Goal: Task Accomplishment & Management: Manage account settings

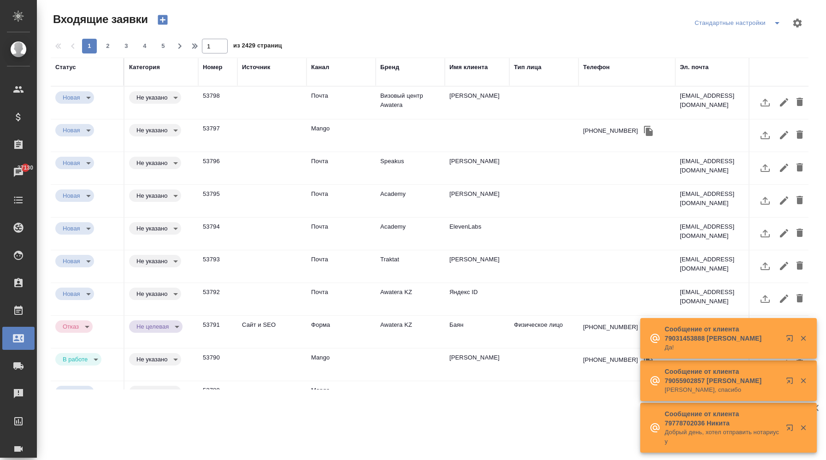
select select "RU"
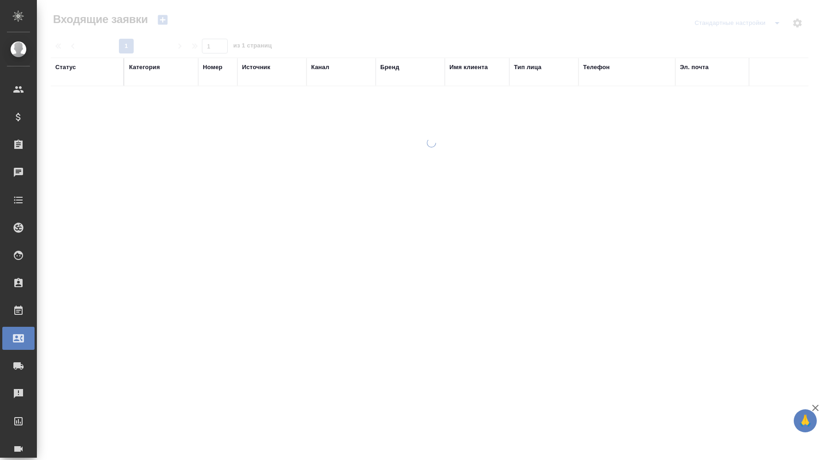
select select "RU"
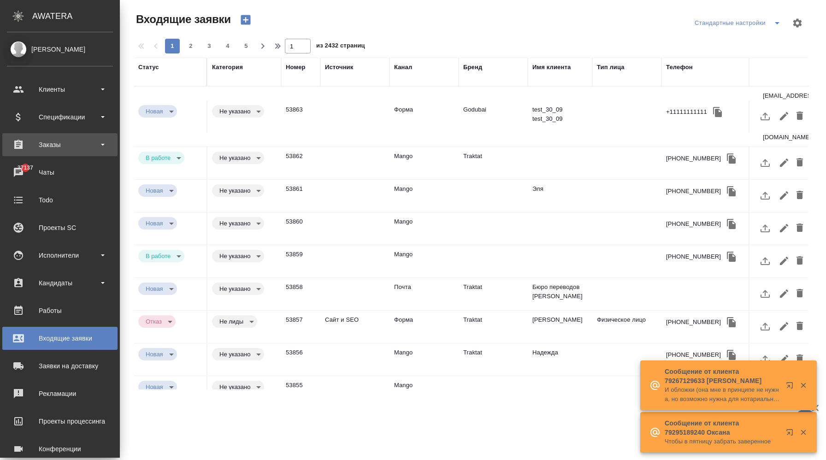
click at [42, 148] on div "Заказы" at bounding box center [60, 145] width 106 height 14
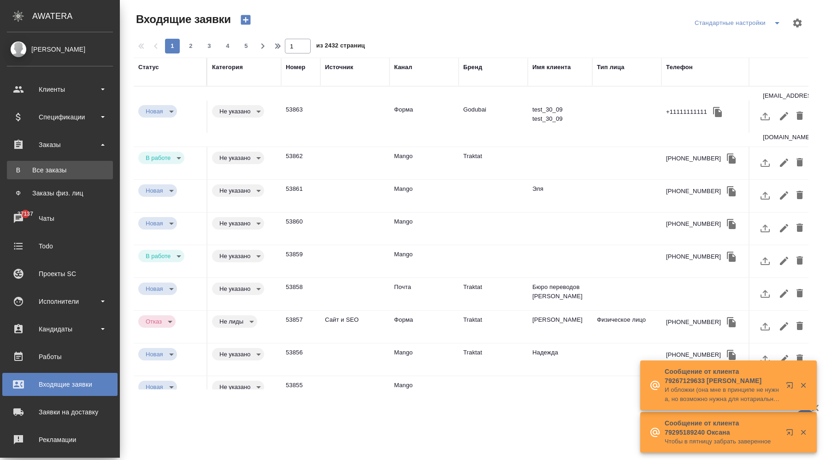
click at [50, 173] on div "Все заказы" at bounding box center [60, 169] width 97 height 9
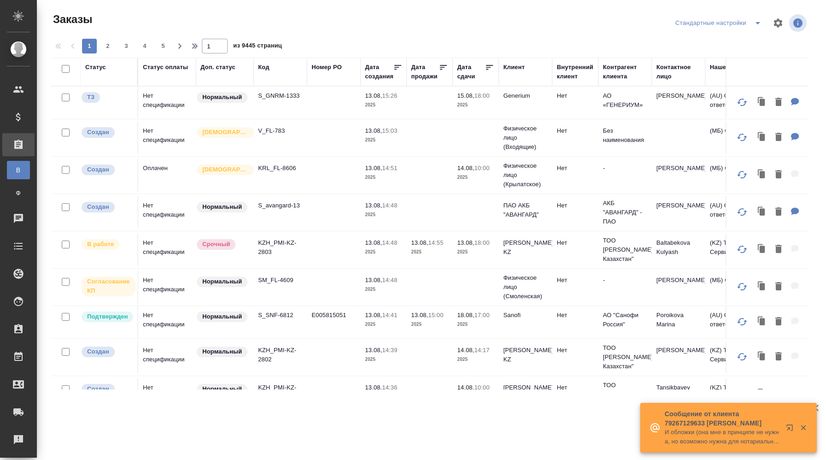
click at [312, 119] on td at bounding box center [333, 103] width 53 height 32
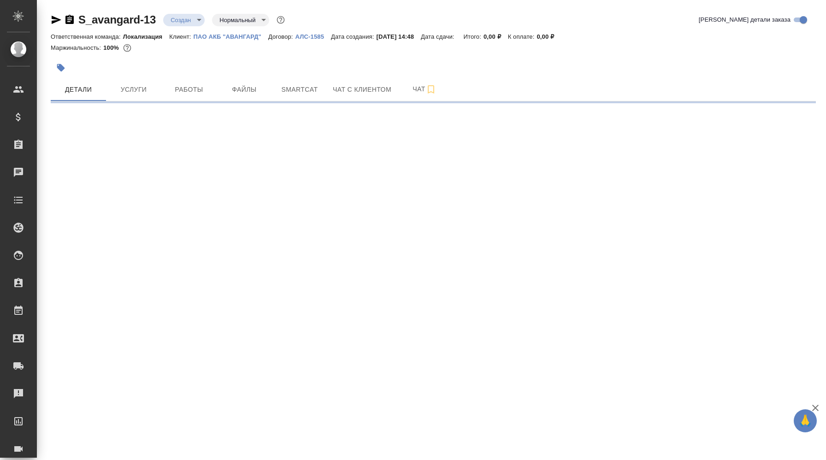
select select "RU"
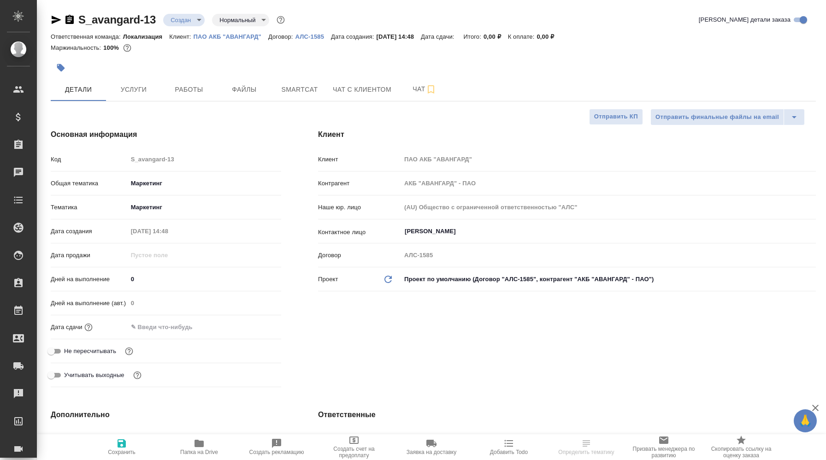
type textarea "x"
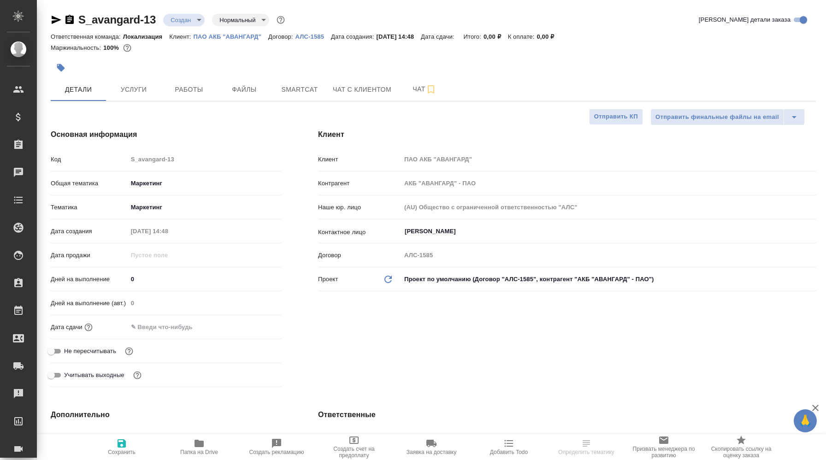
type textarea "x"
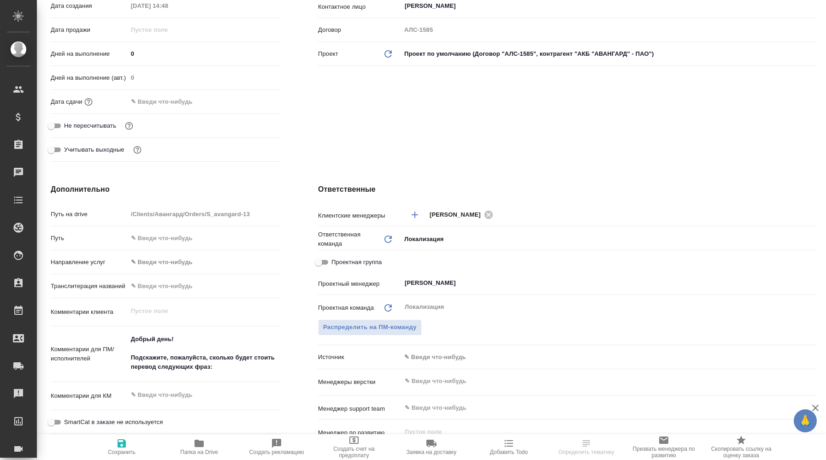
scroll to position [227, 0]
click at [461, 360] on body "🙏 .cls-1 fill:#fff; AWATERA Корэн [PERSON_NAME] Спецификации Заказы Чаты Todo П…" at bounding box center [413, 230] width 826 height 460
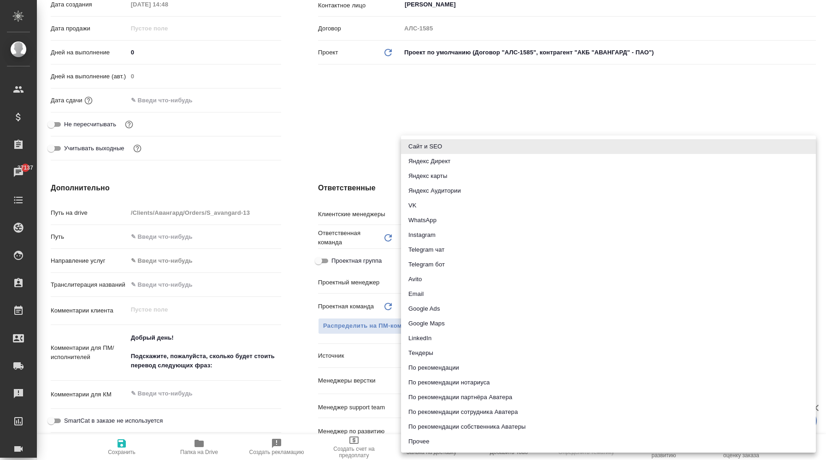
click at [387, 151] on div at bounding box center [413, 230] width 826 height 460
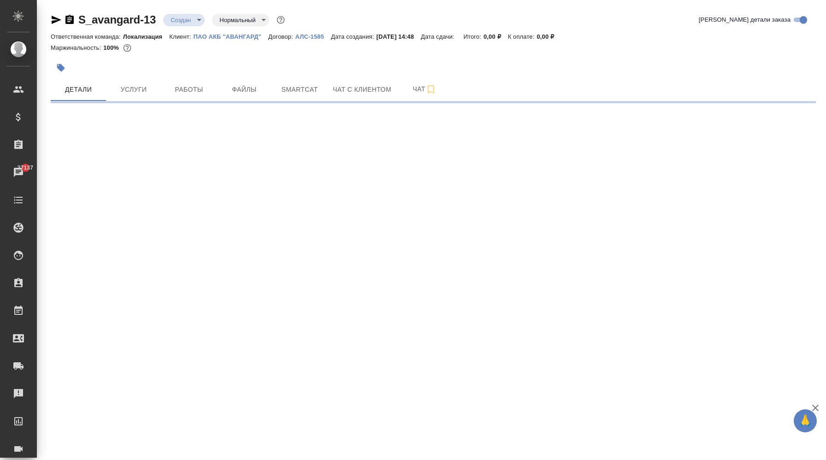
scroll to position [0, 0]
select select "RU"
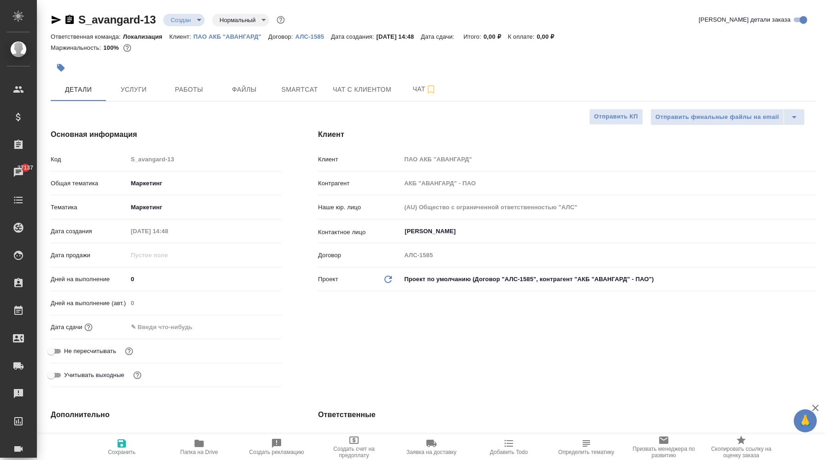
type textarea "x"
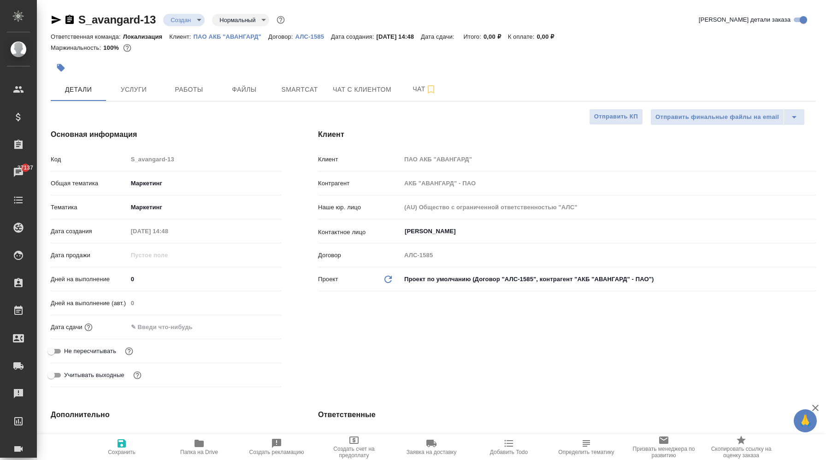
type textarea "x"
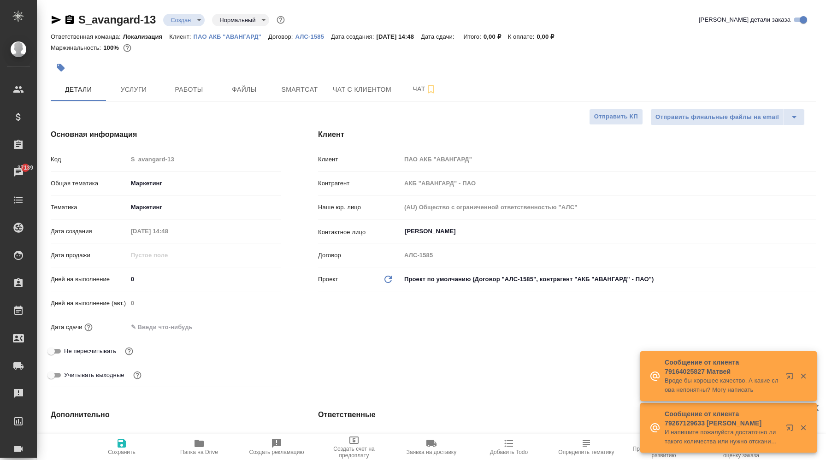
type textarea "x"
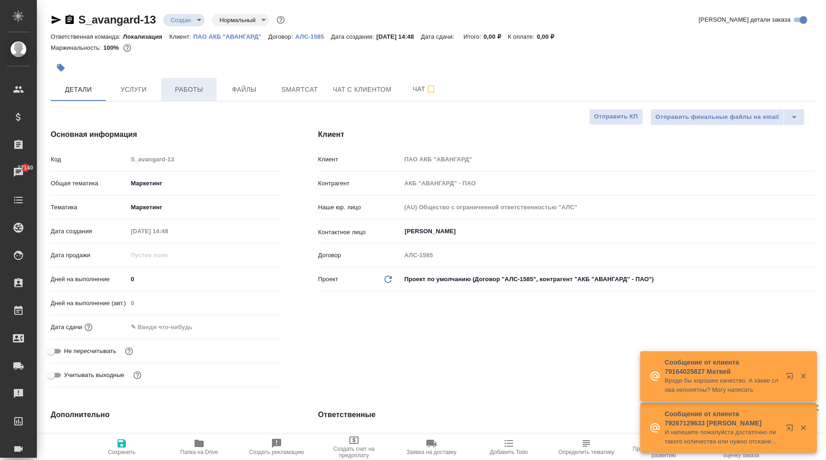
type textarea "x"
click at [173, 186] on body "🙏 .cls-1 fill:#fff; AWATERA Корэн Владислав Клиенты Спецификации Заказы 37140 Ч…" at bounding box center [413, 230] width 826 height 460
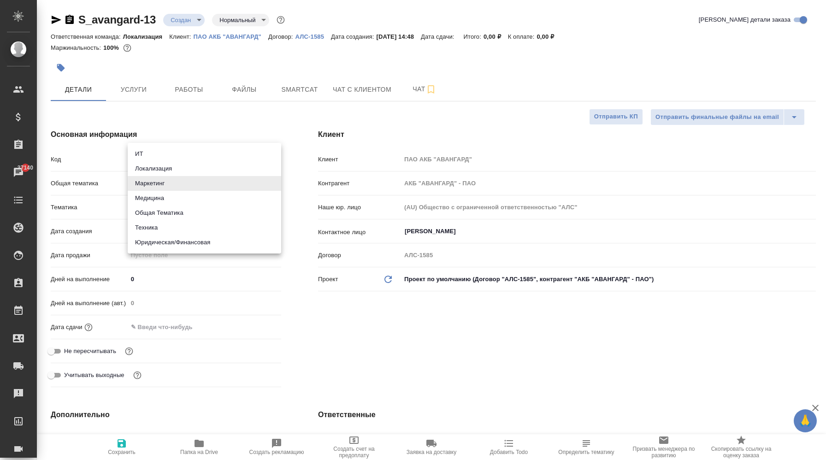
type textarea "x"
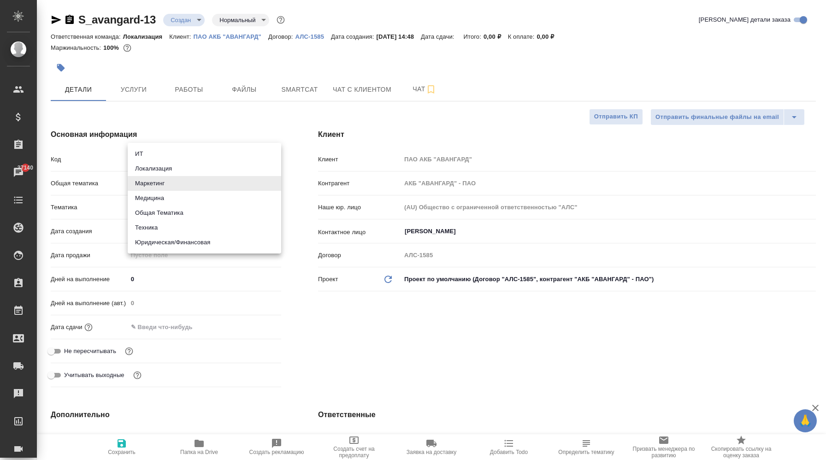
type textarea "x"
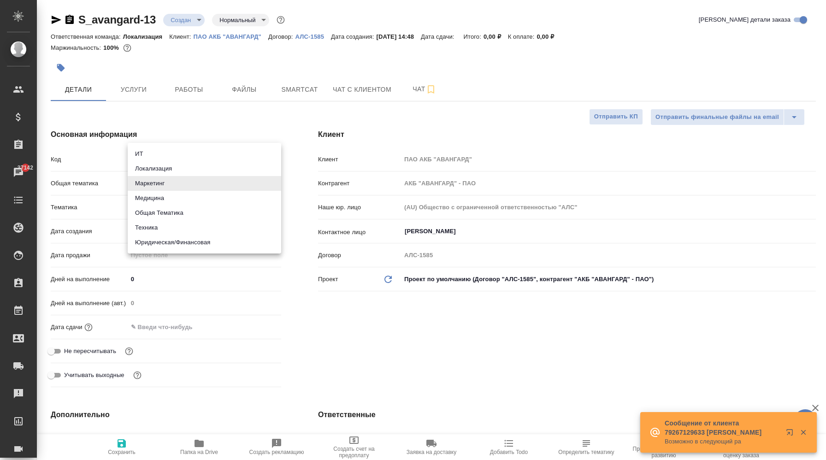
type textarea "x"
